Goal: Find specific page/section: Find specific page/section

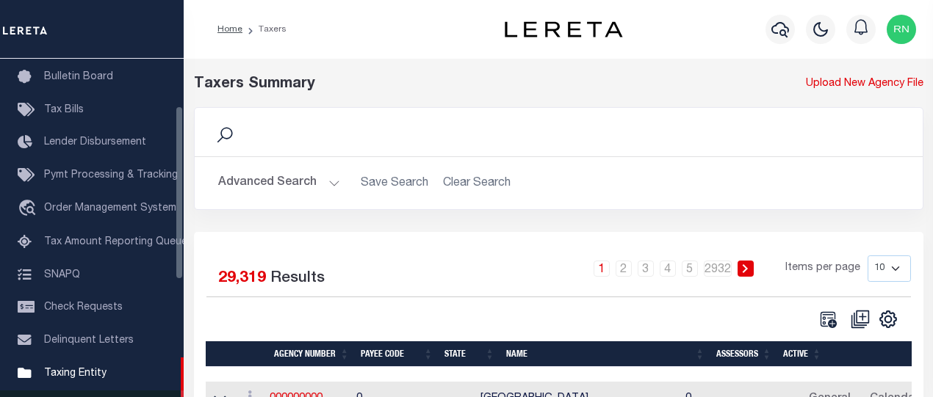
scroll to position [92, 0]
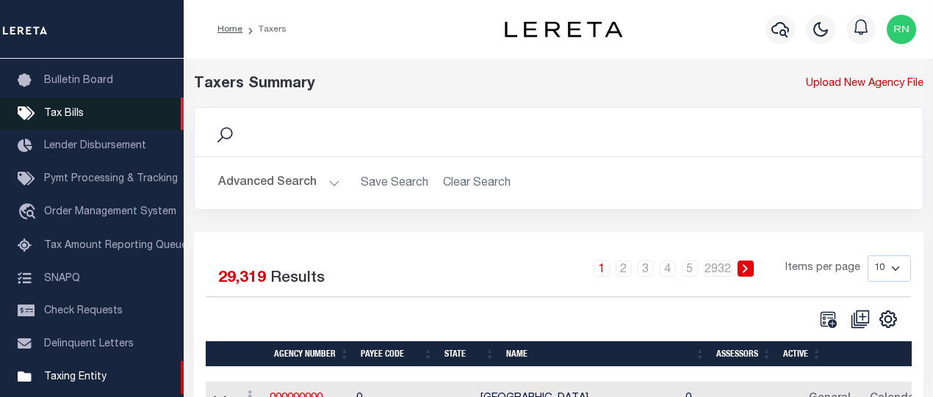
click at [69, 114] on span "Tax Bills" at bounding box center [64, 114] width 40 height 10
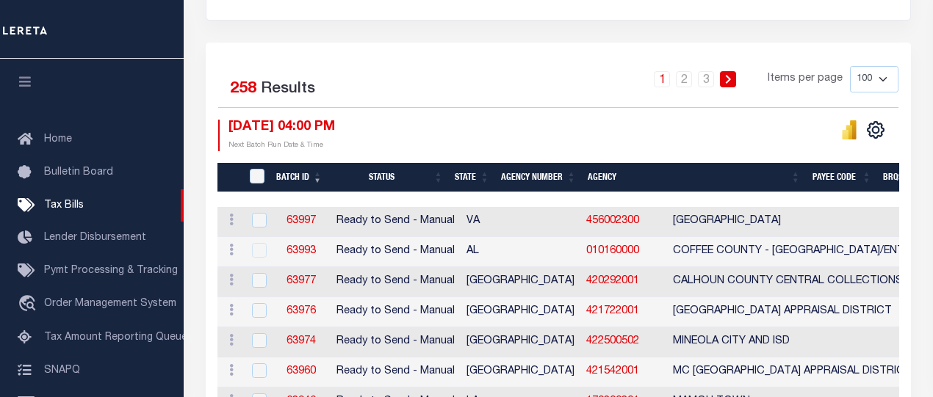
scroll to position [294, 0]
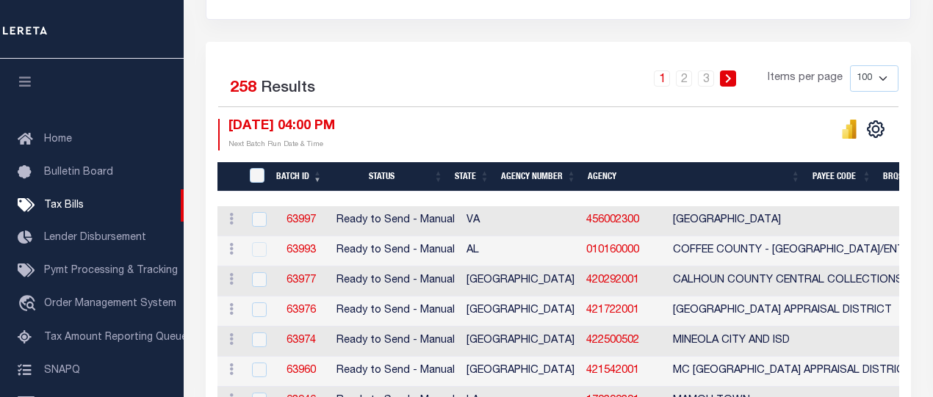
click at [526, 176] on th "Agency Number" at bounding box center [538, 177] width 87 height 30
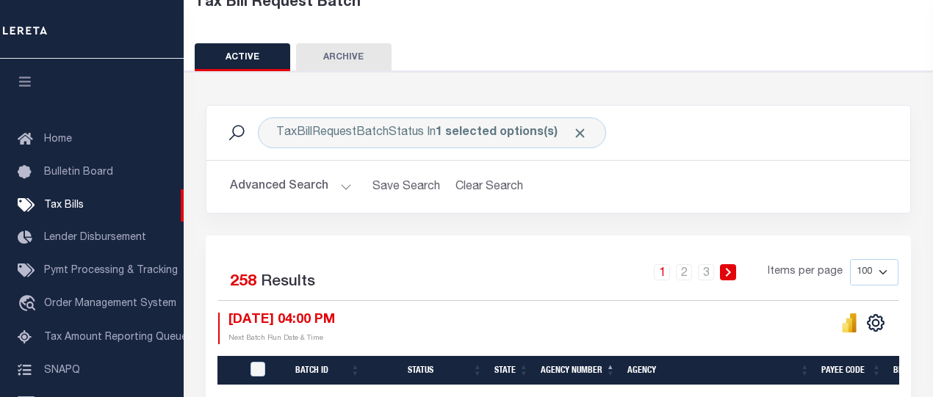
scroll to position [147, 0]
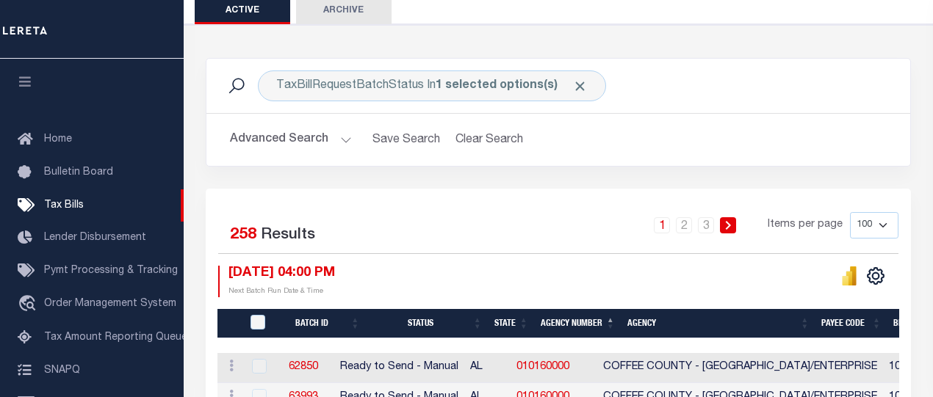
click at [887, 227] on select "100 200 500 1000" at bounding box center [874, 225] width 48 height 26
select select "1000"
click at [850, 212] on select "100 200 500 1000" at bounding box center [874, 225] width 48 height 26
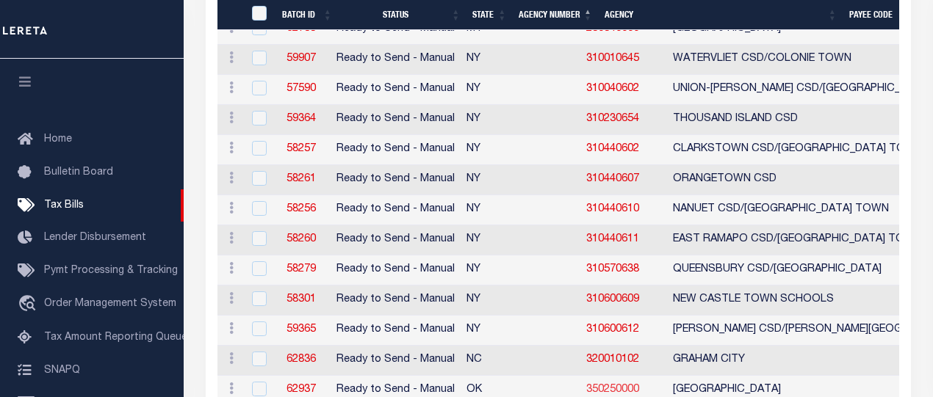
scroll to position [6245, 0]
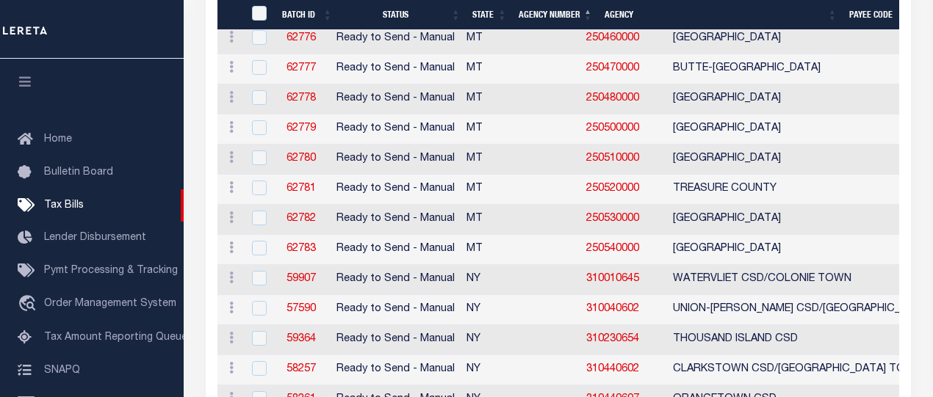
click at [566, 17] on th "Agency Number" at bounding box center [556, 15] width 86 height 30
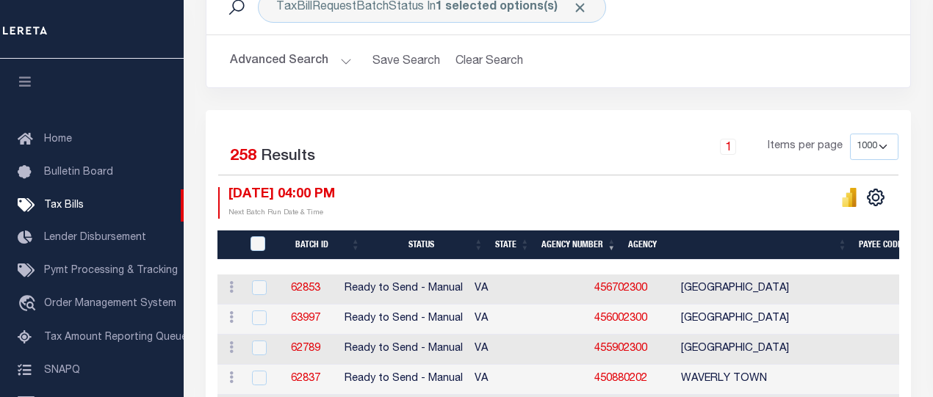
scroll to position [367, 0]
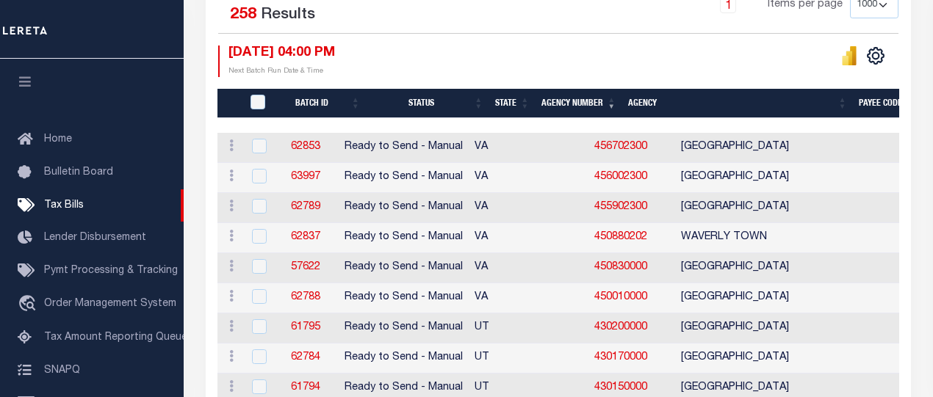
click at [569, 105] on th "Agency Number" at bounding box center [579, 104] width 87 height 30
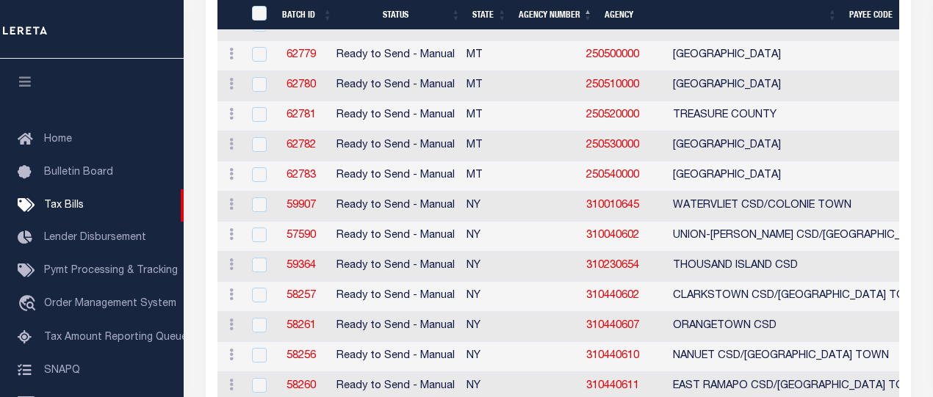
scroll to position [6245, 0]
